Goal: Task Accomplishment & Management: Manage account settings

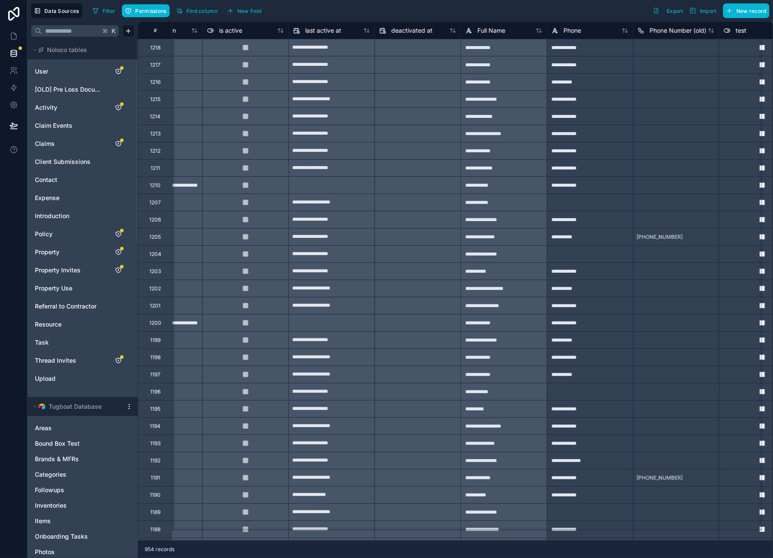
scroll to position [0, 581]
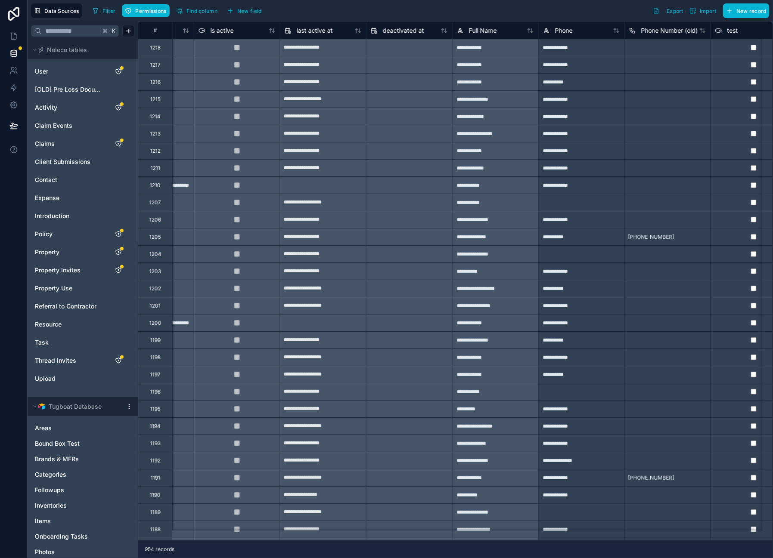
click at [538, 90] on div "**********" at bounding box center [495, 81] width 86 height 17
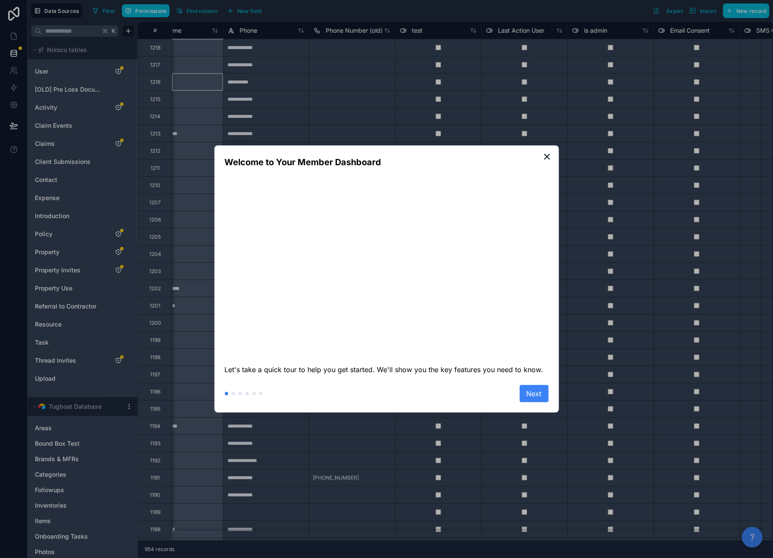
scroll to position [0, 911]
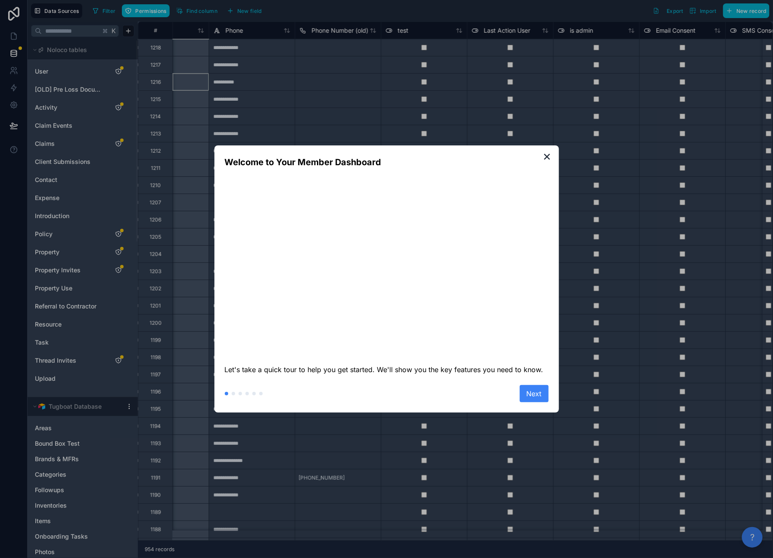
click at [397, 390] on div "✕ Welcome to Your Member Dashboard Let's take a quick tour to help you get star…" at bounding box center [386, 279] width 344 height 267
click at [535, 403] on button "Next" at bounding box center [534, 393] width 29 height 17
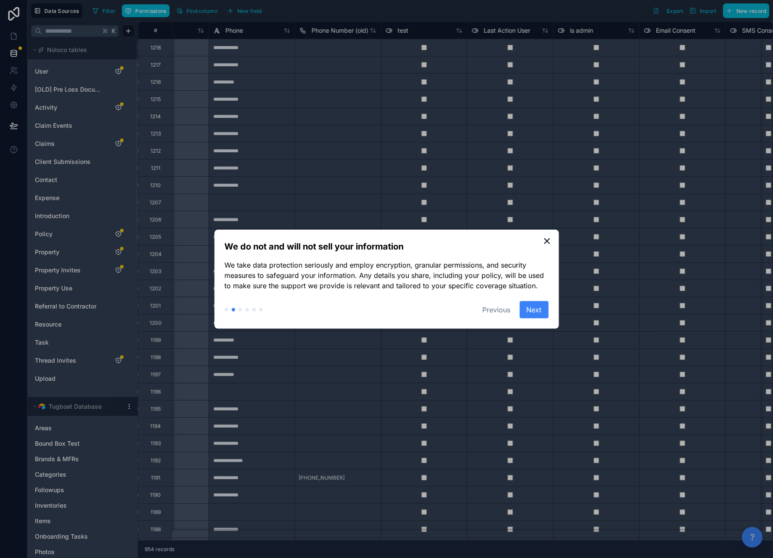
click at [536, 319] on button "Next" at bounding box center [534, 309] width 29 height 17
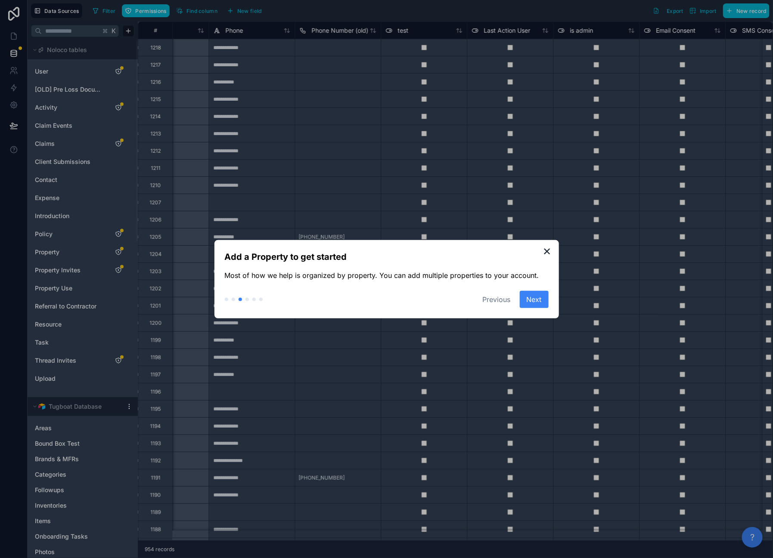
click at [534, 308] on button "Next" at bounding box center [534, 299] width 29 height 17
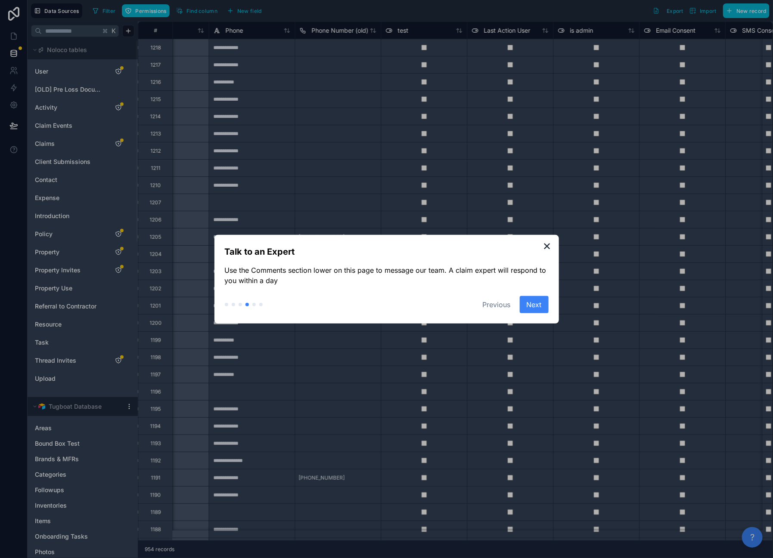
click at [534, 307] on button "Next" at bounding box center [534, 304] width 29 height 17
click at [547, 240] on button "✕" at bounding box center [547, 246] width 13 height 13
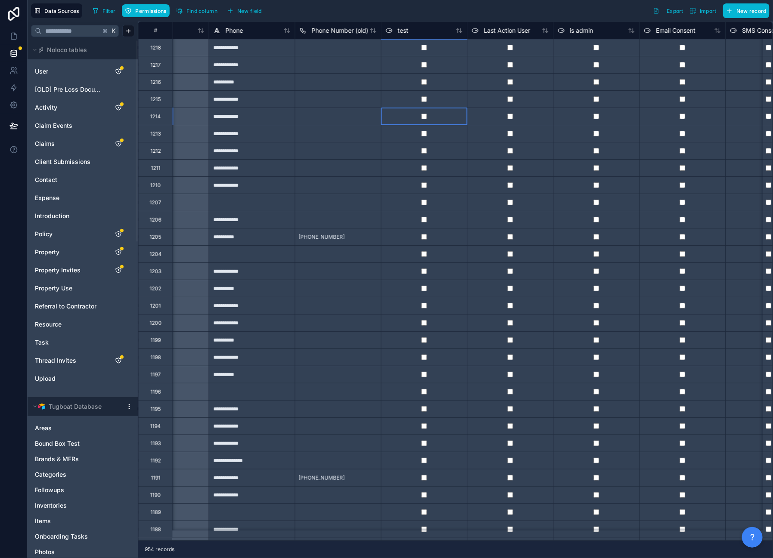
click at [462, 125] on div at bounding box center [424, 116] width 86 height 17
click at [381, 66] on div at bounding box center [337, 64] width 86 height 17
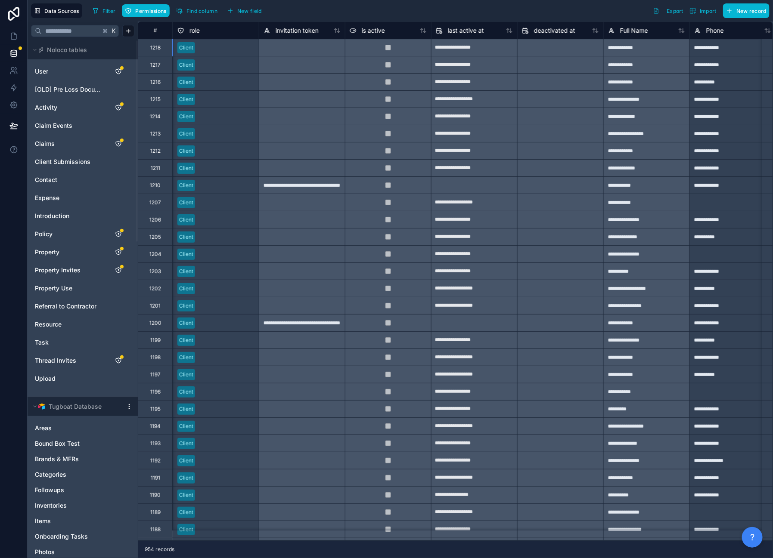
scroll to position [0, 553]
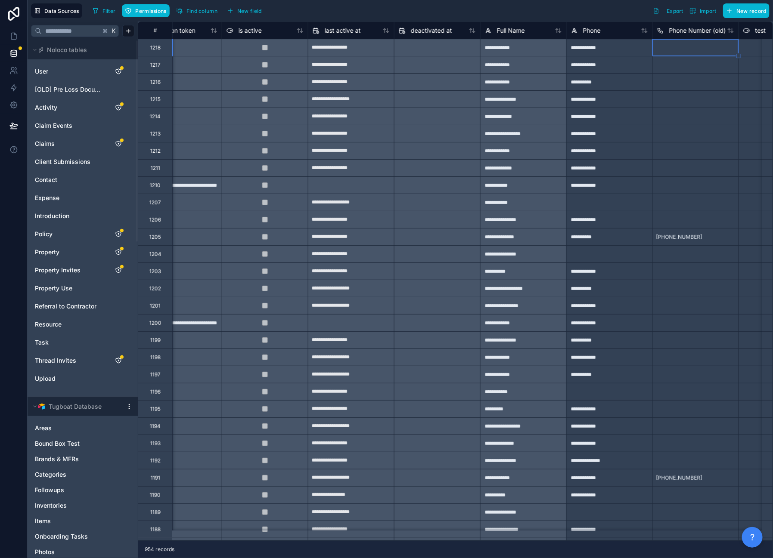
click at [480, 208] on div at bounding box center [437, 203] width 86 height 14
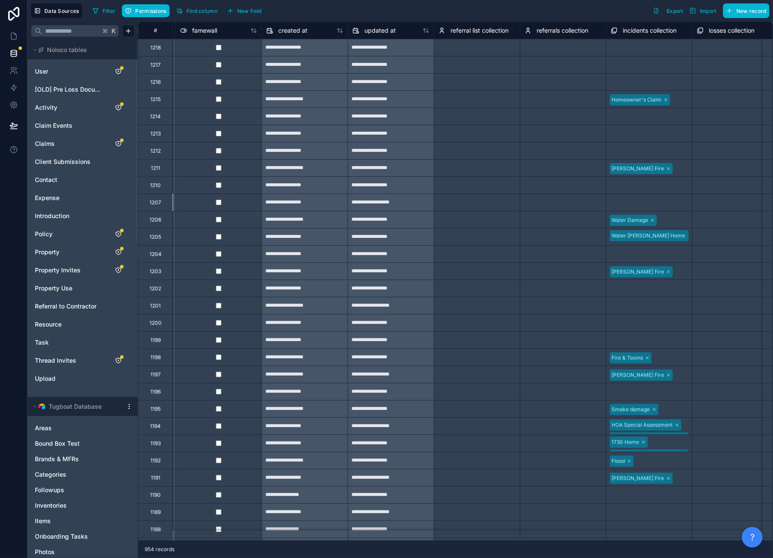
scroll to position [0, 5876]
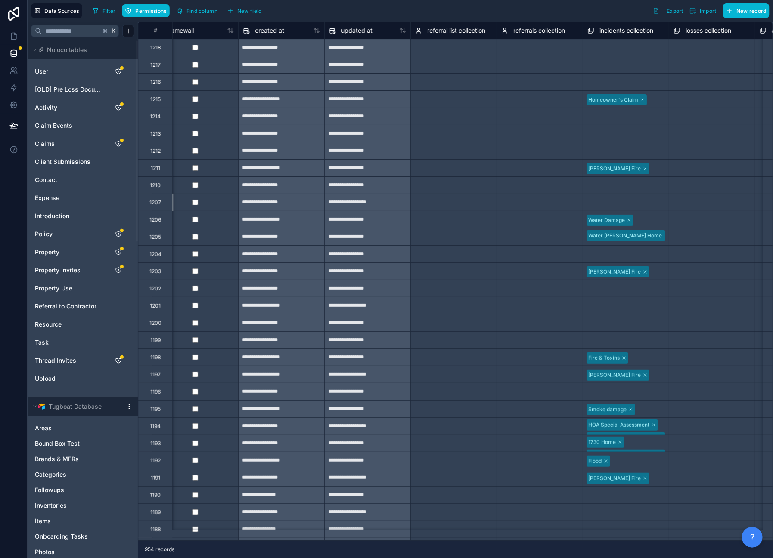
click at [477, 18] on div "Filter Permissions Find column New field Export Import New record" at bounding box center [429, 10] width 680 height 15
click at [491, 15] on div "Filter Permissions Find column New field Export Import New record" at bounding box center [429, 10] width 680 height 15
click at [324, 55] on div "**********" at bounding box center [282, 48] width 86 height 14
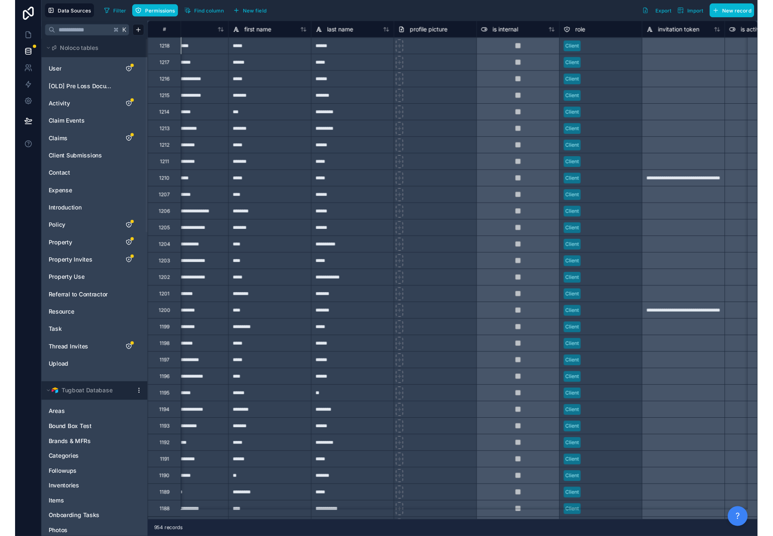
scroll to position [0, 0]
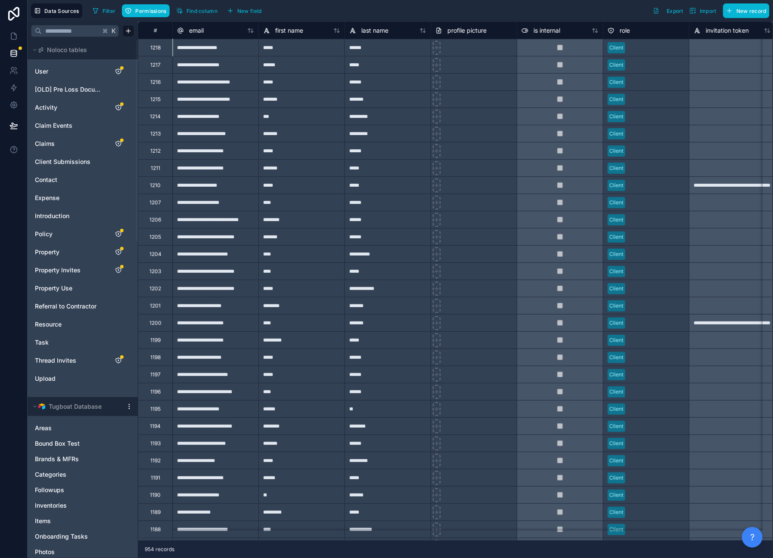
click at [505, 16] on div "Filter Permissions Find column New field Export Import New record" at bounding box center [429, 10] width 680 height 15
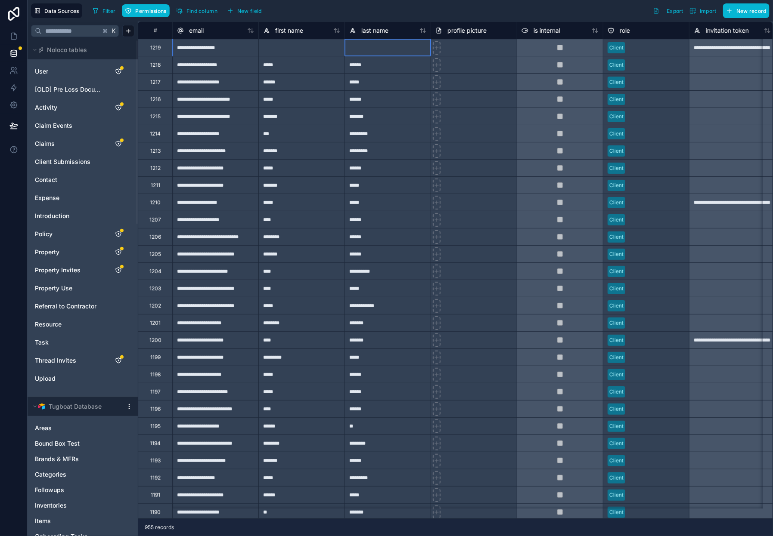
click at [431, 56] on div at bounding box center [387, 47] width 86 height 17
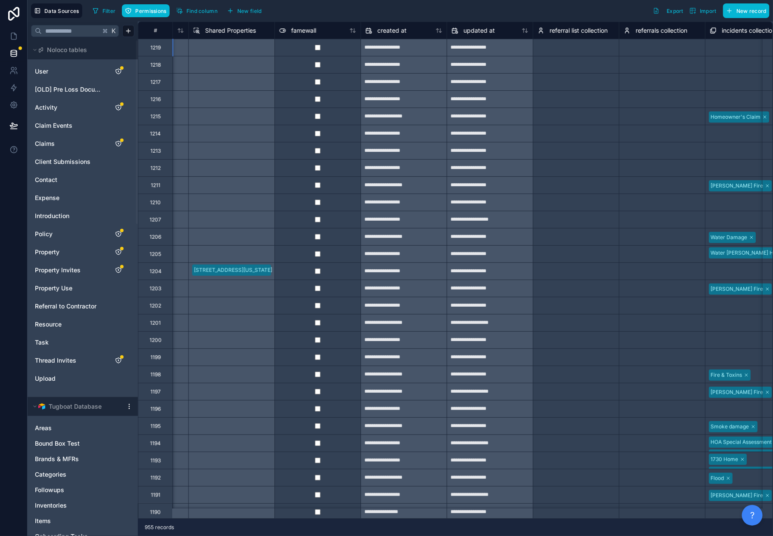
scroll to position [0, 5759]
